Goal: Find contact information: Find contact information

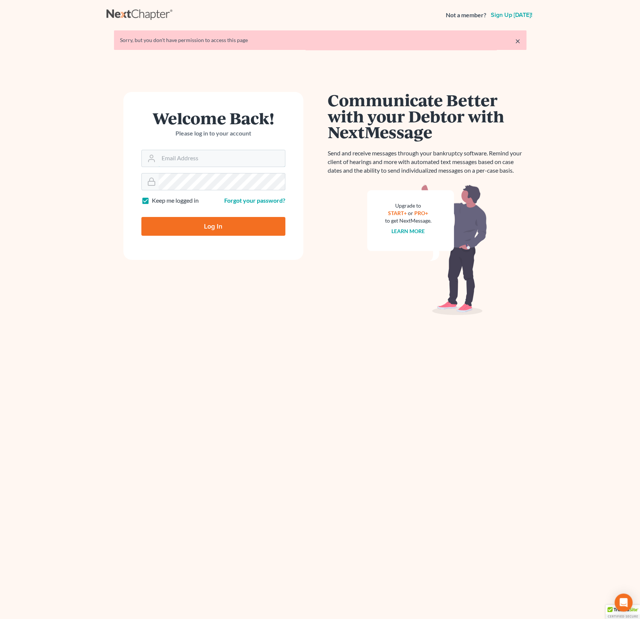
type input "alex@alexsanchezlaw.com"
click at [188, 232] on input "Log In" at bounding box center [213, 226] width 144 height 19
type input "Thinking..."
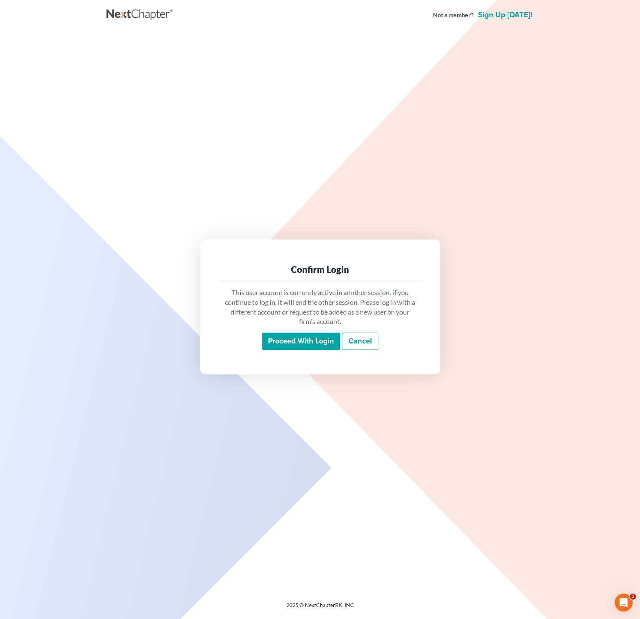
click at [291, 341] on input "Proceed with login" at bounding box center [301, 340] width 78 height 17
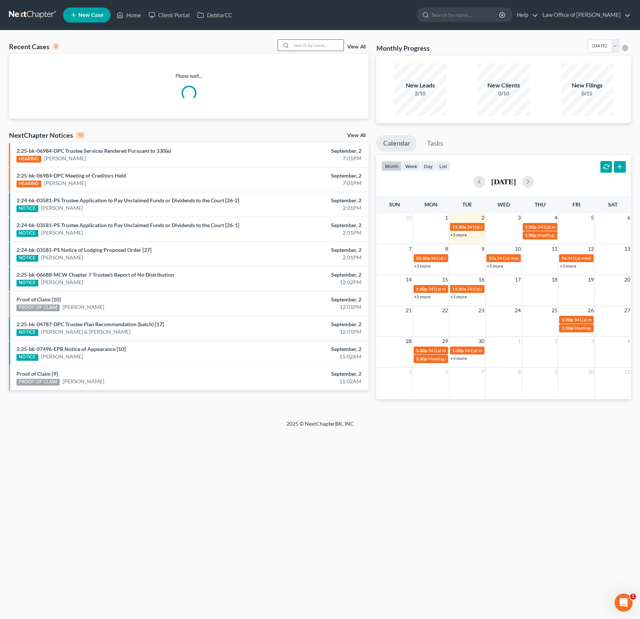
click at [315, 45] on input "search" at bounding box center [317, 45] width 53 height 11
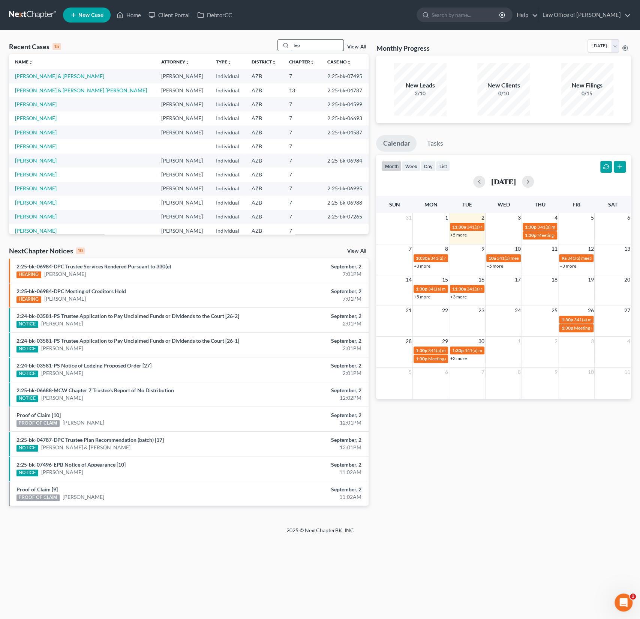
type input "teo"
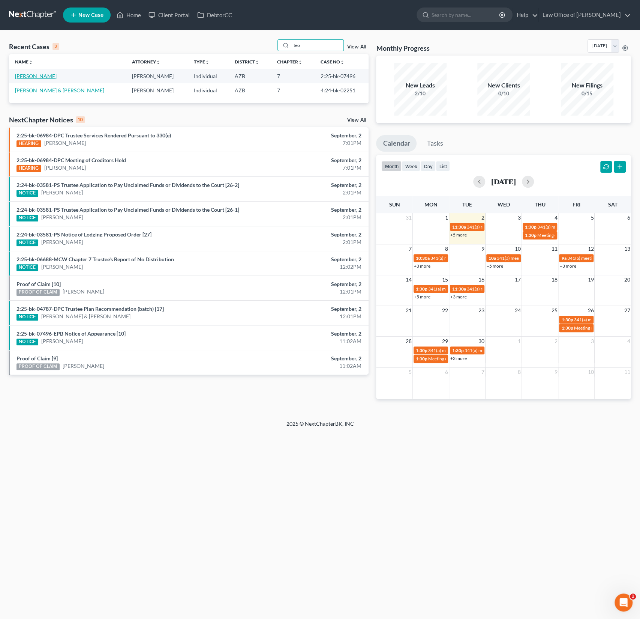
click at [33, 74] on link "Teo, Jasmyn" at bounding box center [36, 76] width 42 height 6
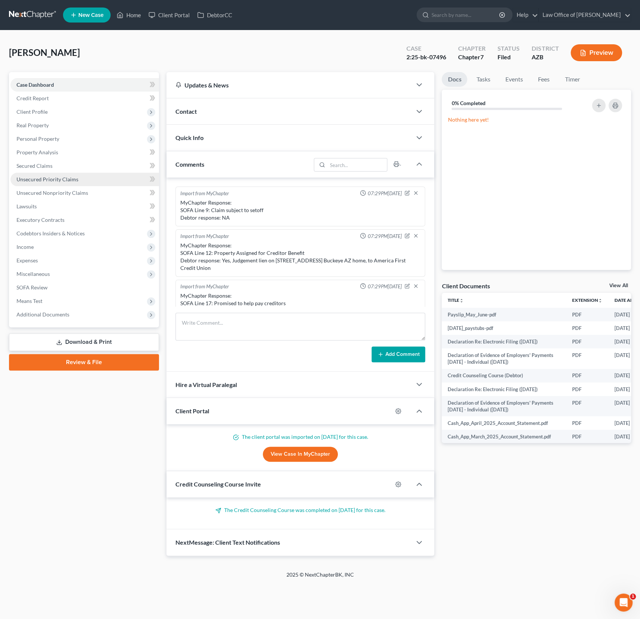
scroll to position [239, 0]
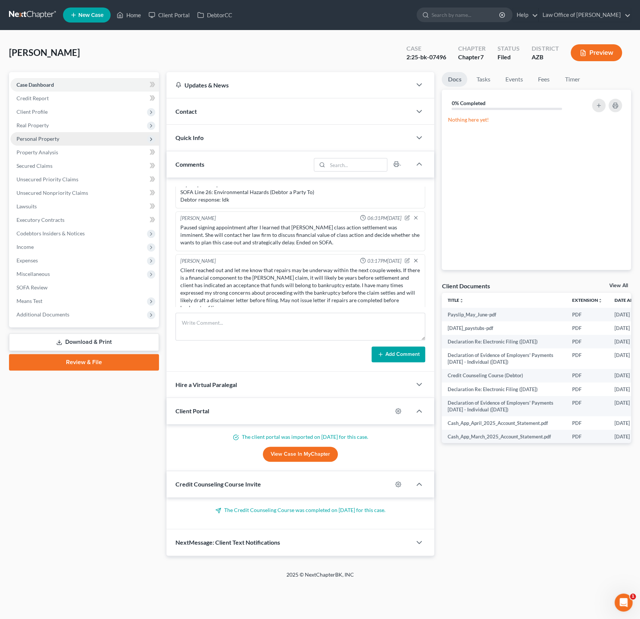
click at [39, 140] on span "Personal Property" at bounding box center [38, 138] width 43 height 6
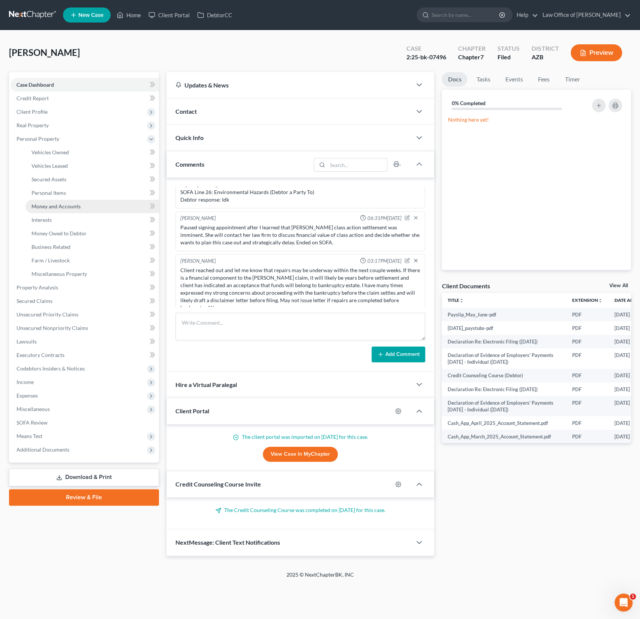
click at [62, 208] on span "Money and Accounts" at bounding box center [56, 206] width 49 height 6
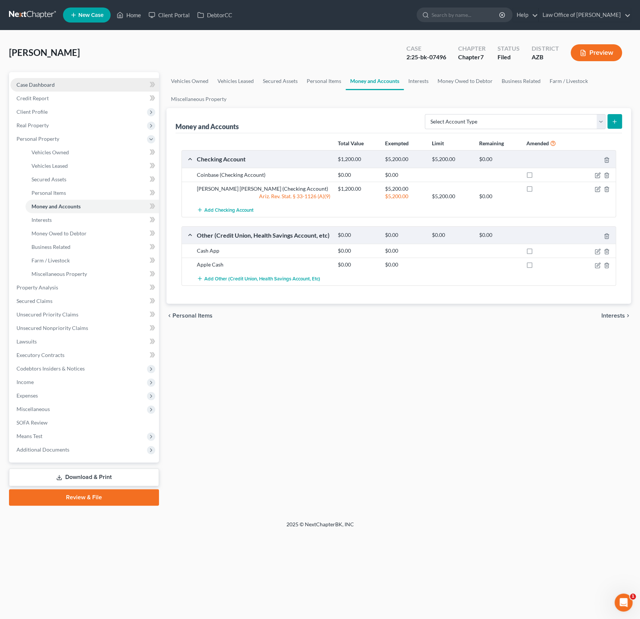
click at [41, 82] on span "Case Dashboard" at bounding box center [36, 84] width 38 height 6
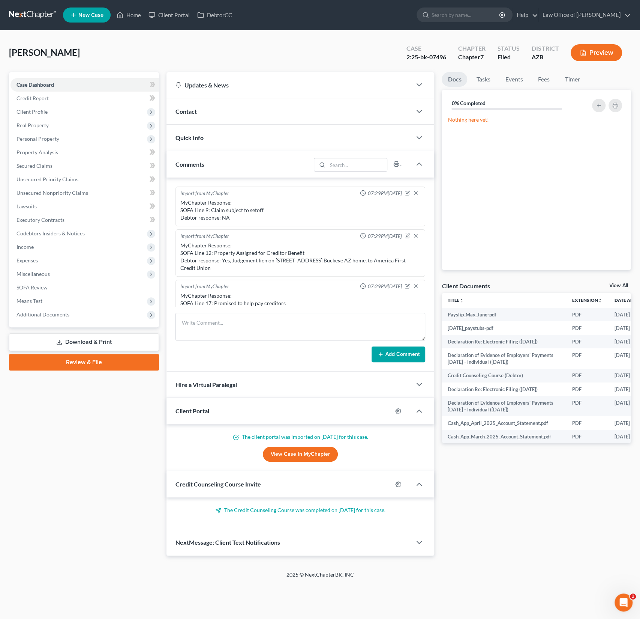
click at [210, 112] on div "Contact" at bounding box center [290, 111] width 246 height 26
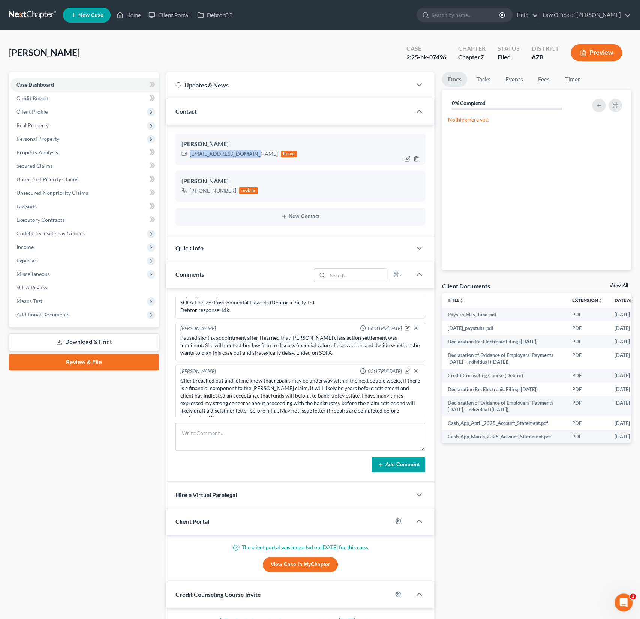
drag, startPoint x: 249, startPoint y: 154, endPoint x: 189, endPoint y: 150, distance: 59.7
click at [189, 150] on div "jasmynrealtor@gmail.com home" at bounding box center [240, 154] width 116 height 10
copy div "jasmynrealtor@gmail.com"
drag, startPoint x: 233, startPoint y: 189, endPoint x: 191, endPoint y: 190, distance: 42.4
click at [191, 190] on div "+1 (951) 229-7281" at bounding box center [213, 191] width 47 height 8
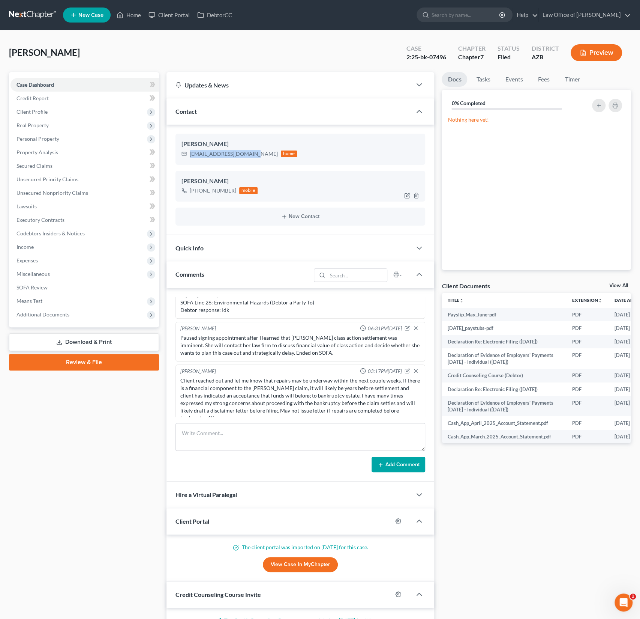
copy div "+1 (951) 229-7281"
